Goal: Check status: Check status

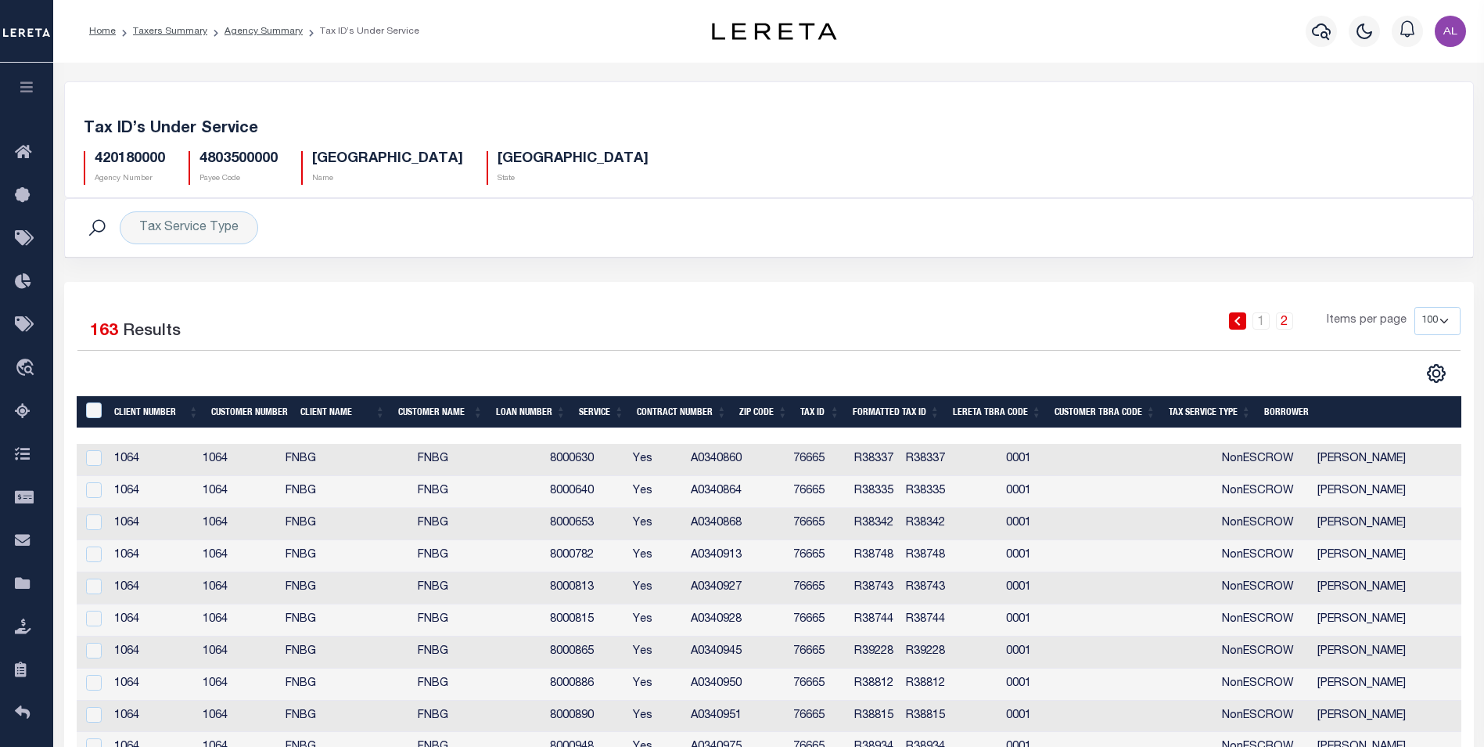
select select "100"
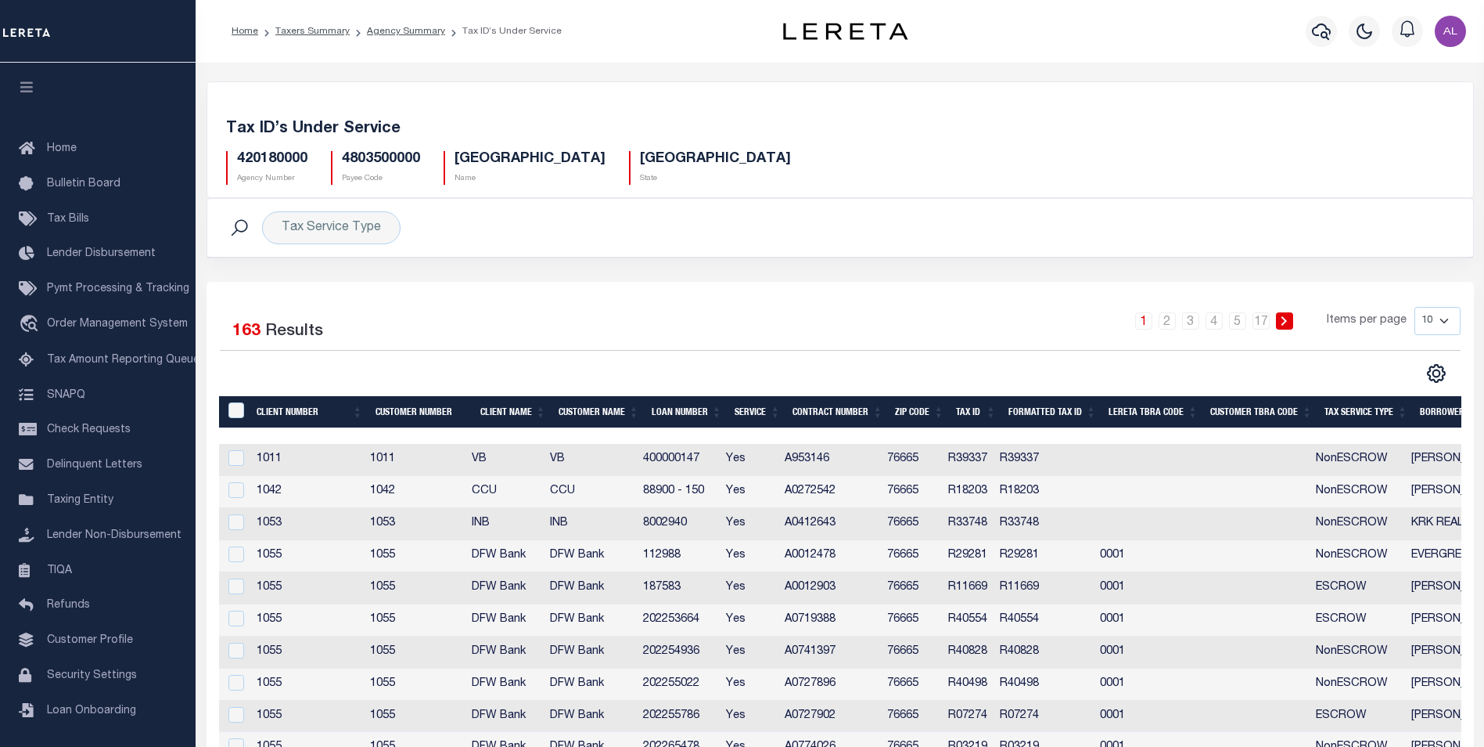
click at [1043, 194] on div "Tax ID’s Under Service 420180000 Agency Number 4803500000 Payee Code [GEOGRAPHI…" at bounding box center [840, 149] width 1266 height 96
click at [1440, 326] on select "10 25 50 100" at bounding box center [1438, 321] width 46 height 28
select select "100"
click at [1415, 307] on select "10 25 50 100" at bounding box center [1438, 321] width 46 height 28
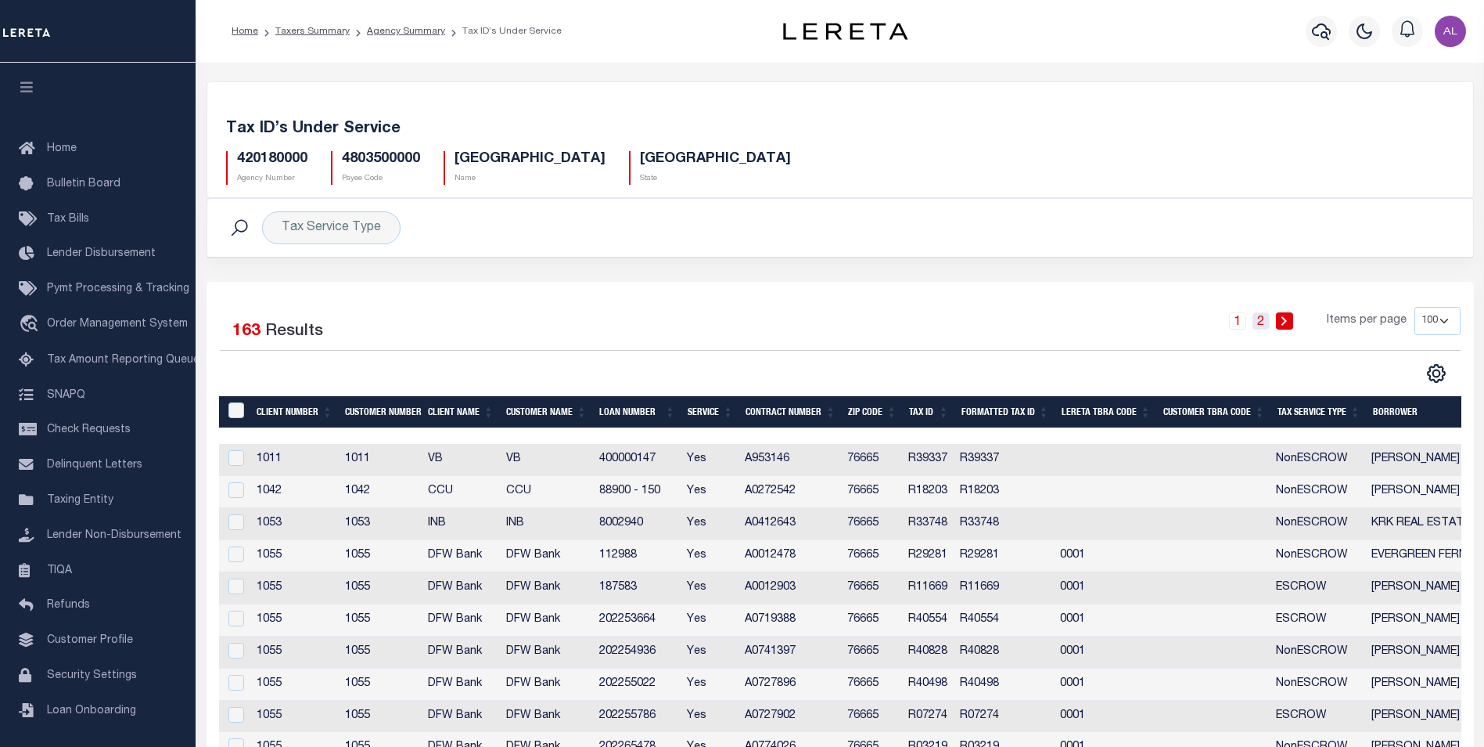
click at [1265, 323] on link "2" at bounding box center [1261, 320] width 17 height 17
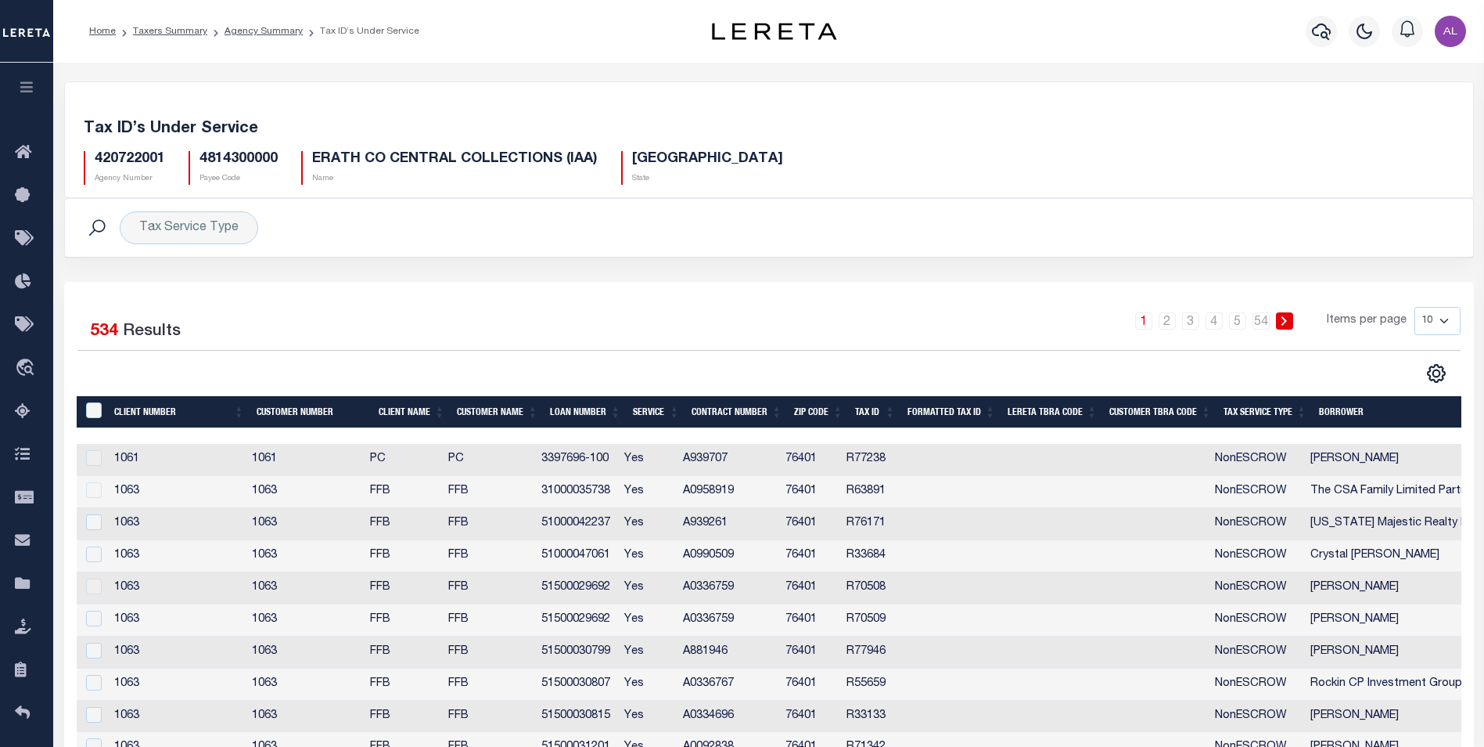
click at [1447, 322] on select "10 25 50 100" at bounding box center [1438, 321] width 46 height 28
select select "100"
click at [1415, 307] on select "10 25 50 100" at bounding box center [1438, 321] width 46 height 28
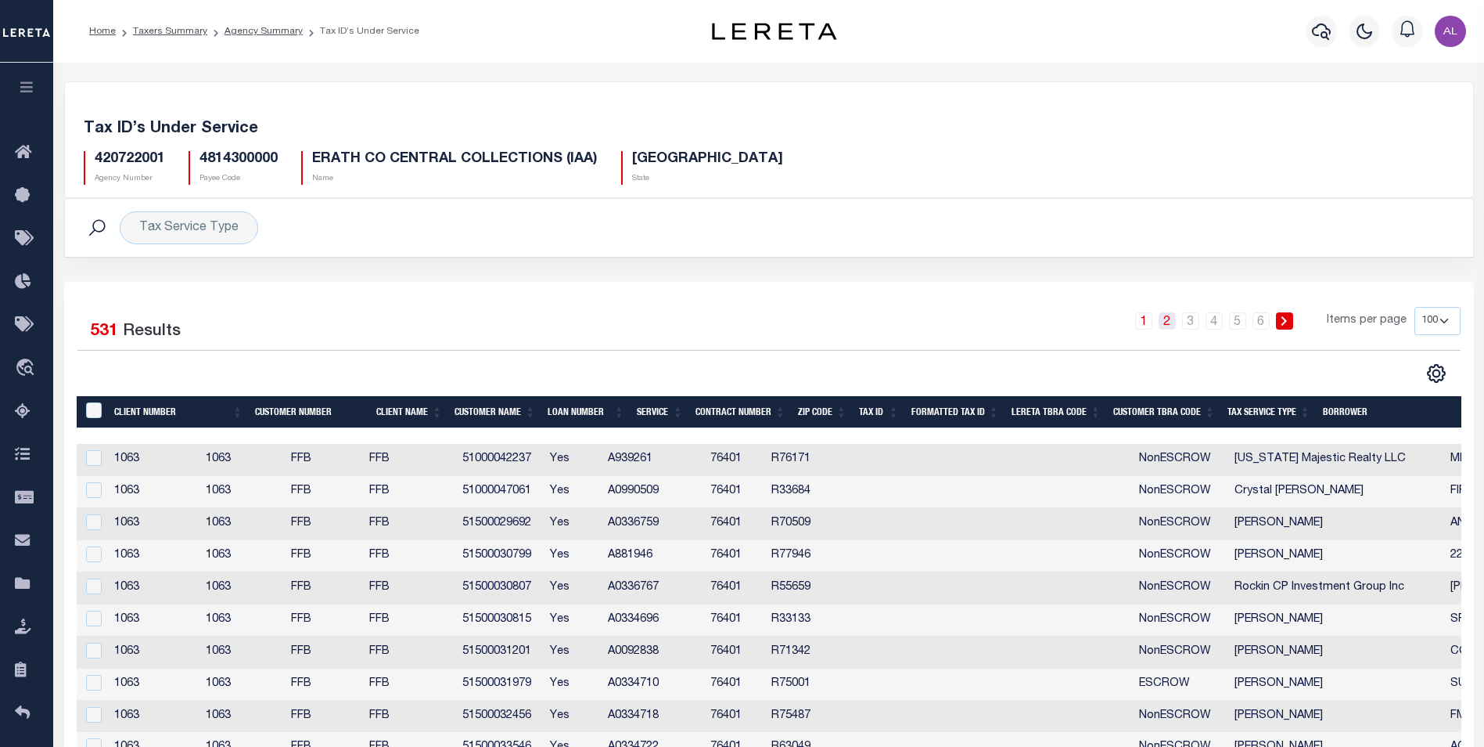
click at [1167, 318] on link "2" at bounding box center [1167, 320] width 17 height 17
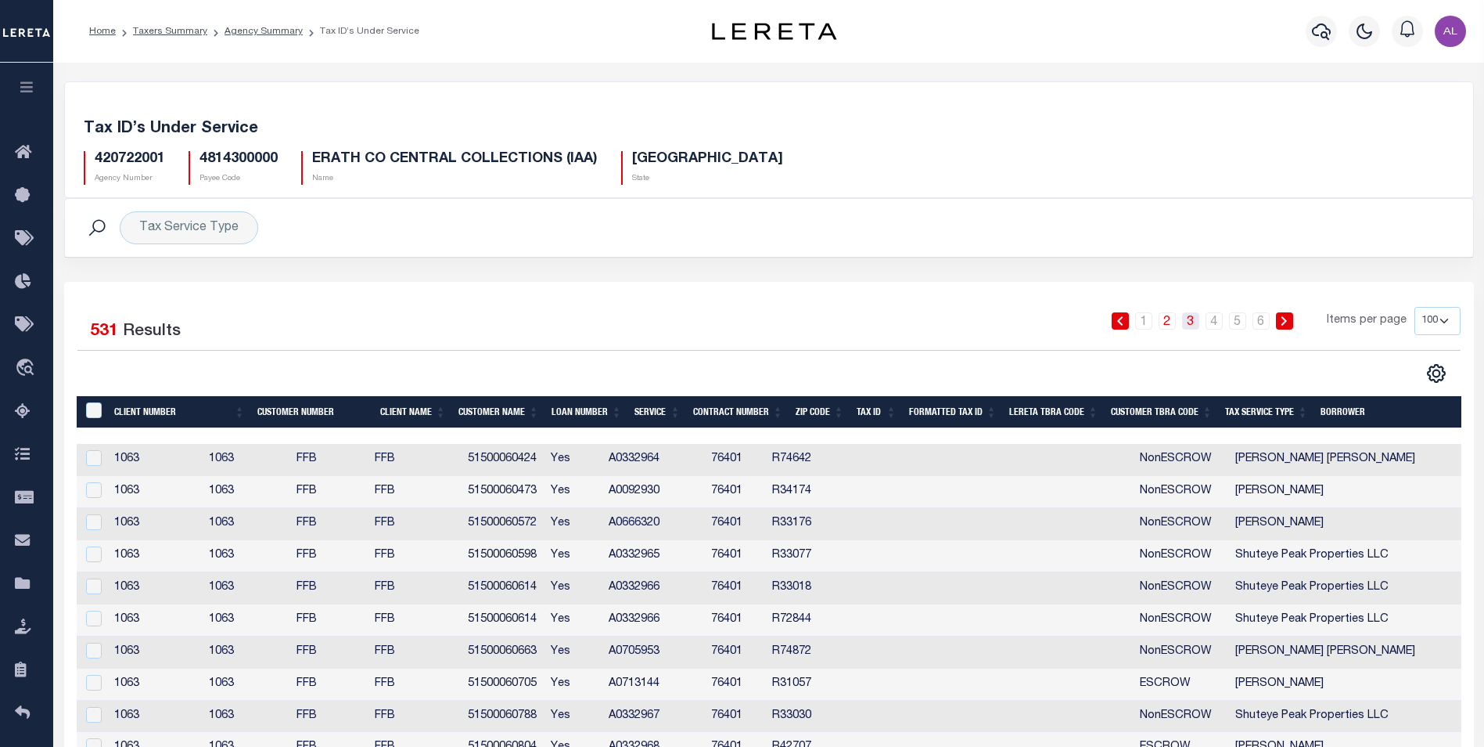
click at [1192, 318] on link "3" at bounding box center [1190, 320] width 17 height 17
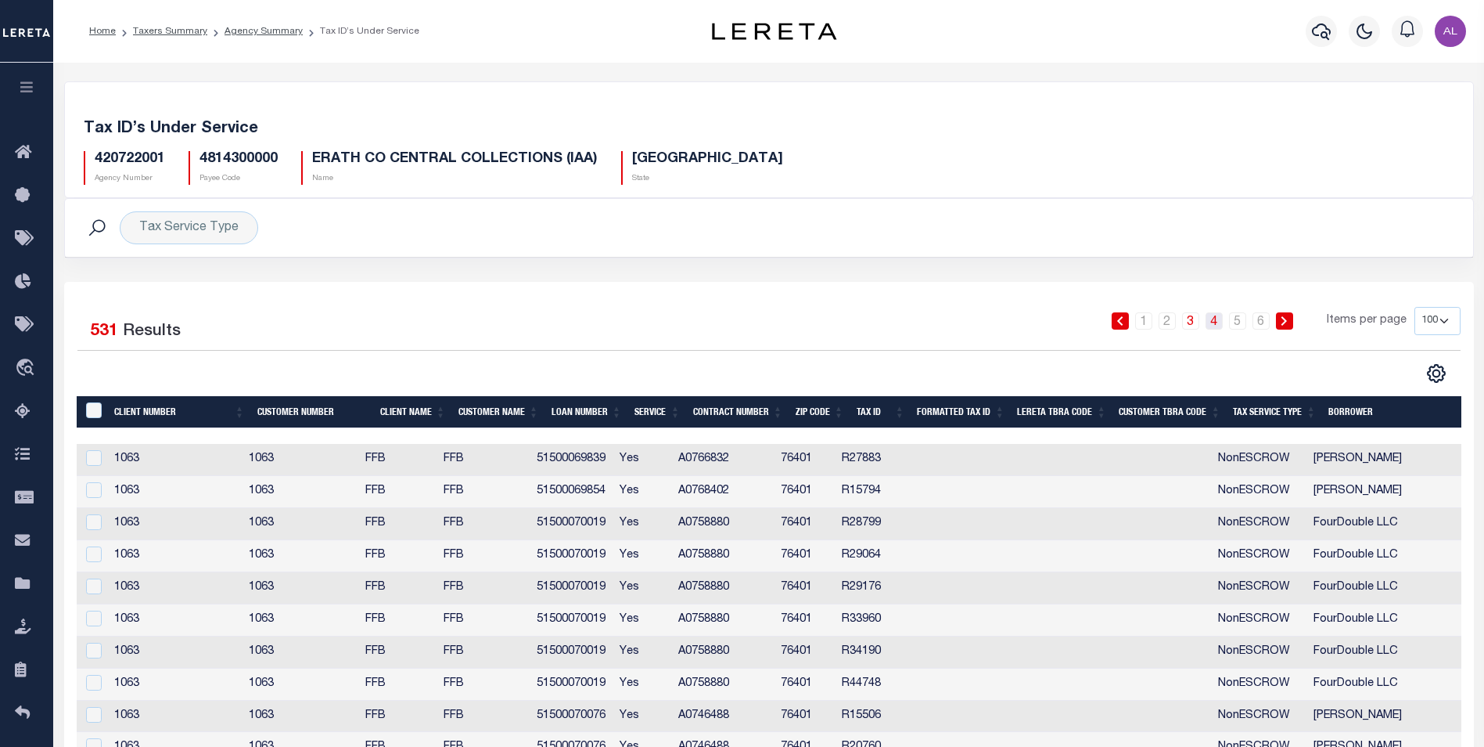
click at [1214, 324] on link "4" at bounding box center [1214, 320] width 17 height 17
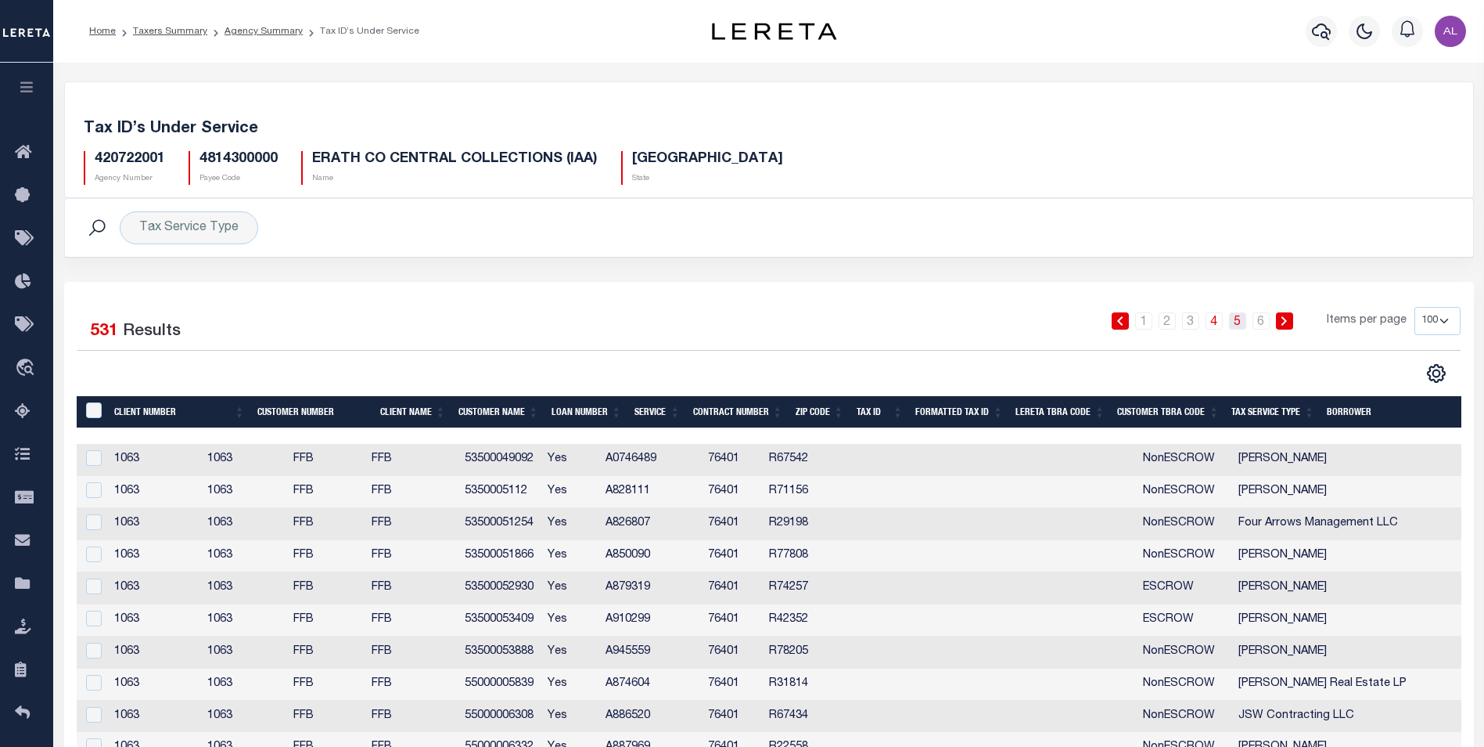
click at [1245, 325] on link "5" at bounding box center [1237, 320] width 17 height 17
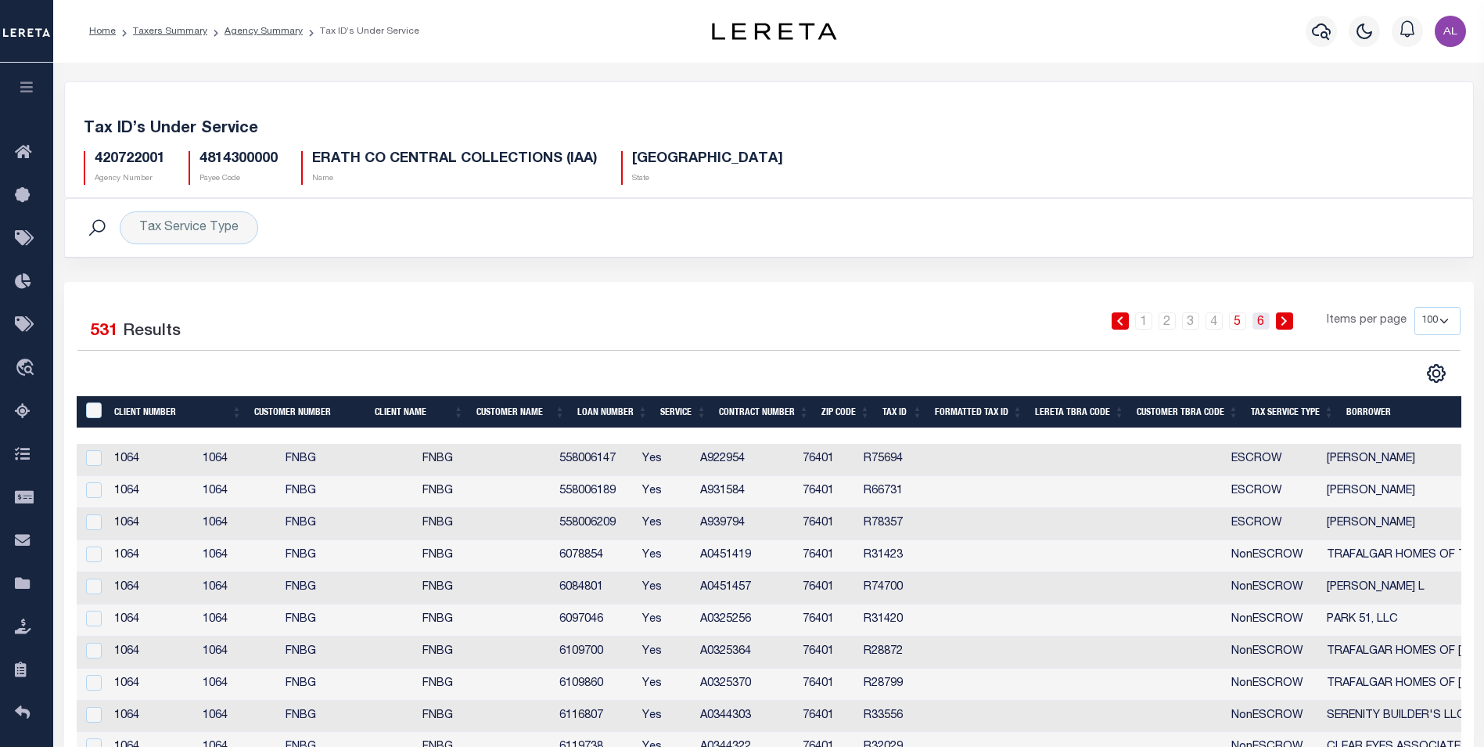
click at [1265, 326] on link "6" at bounding box center [1261, 320] width 17 height 17
